Goal: Transaction & Acquisition: Subscribe to service/newsletter

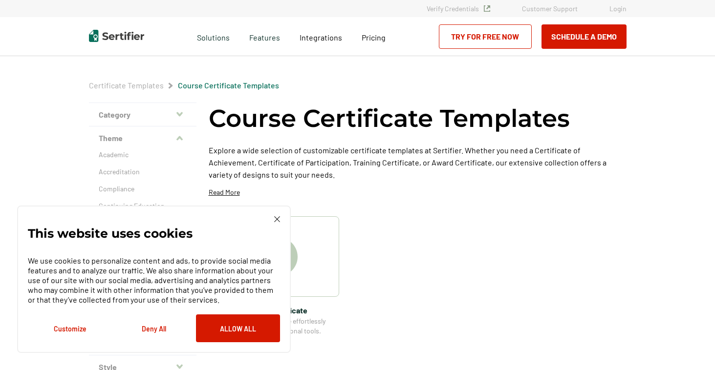
click at [276, 217] on img at bounding box center [277, 219] width 6 height 6
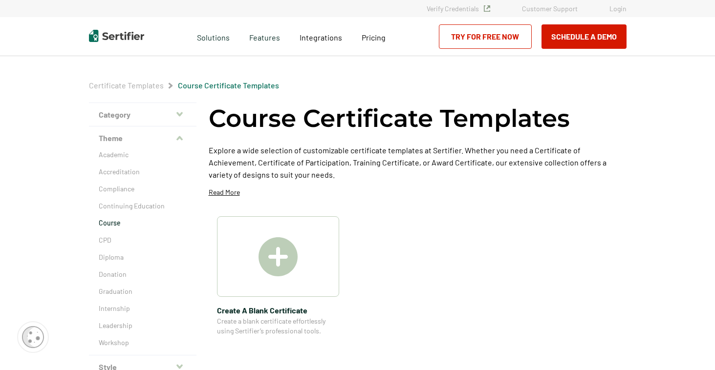
click at [482, 38] on link "Try for Free Now" at bounding box center [485, 36] width 93 height 24
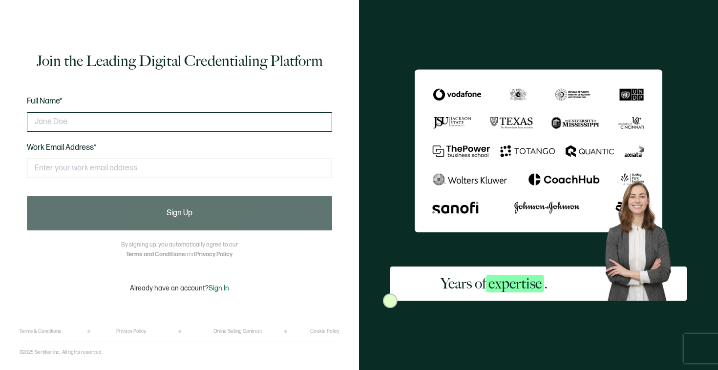
click at [189, 127] on input "text" at bounding box center [179, 122] width 305 height 20
type input "[PERSON_NAME]"
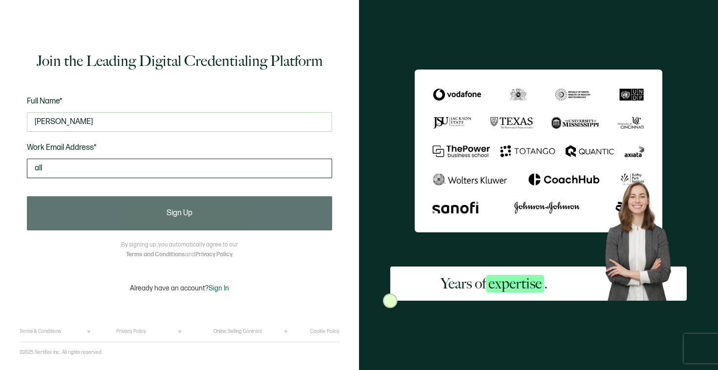
type input "[PERSON_NAME][EMAIL_ADDRESS][PERSON_NAME][DOMAIN_NAME]"
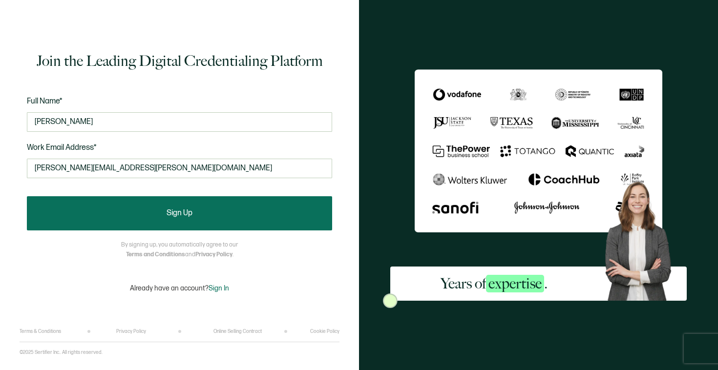
click at [176, 215] on span "Sign Up" at bounding box center [180, 214] width 26 height 8
